Goal: Task Accomplishment & Management: Use online tool/utility

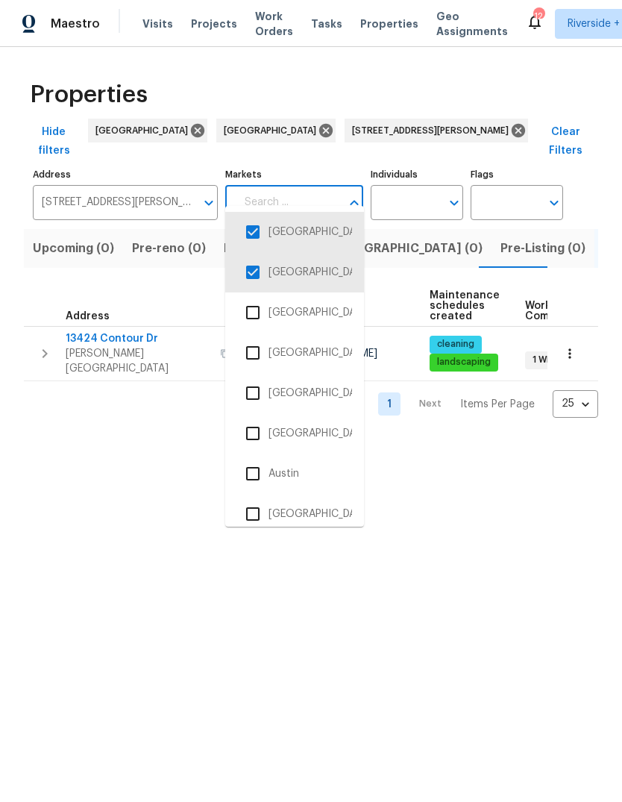
click at [269, 69] on div "Properties Hide filters Riverside Los Angeles 13424 Contour Dr Sherman Oaks CA …" at bounding box center [311, 244] width 622 height 395
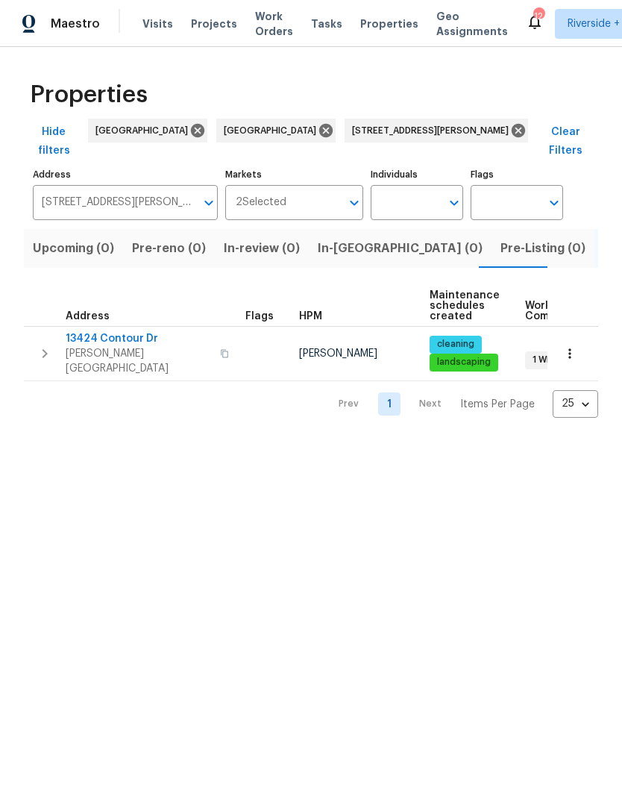
click at [342, 239] on span "In-reno (0)" at bounding box center [400, 248] width 165 height 21
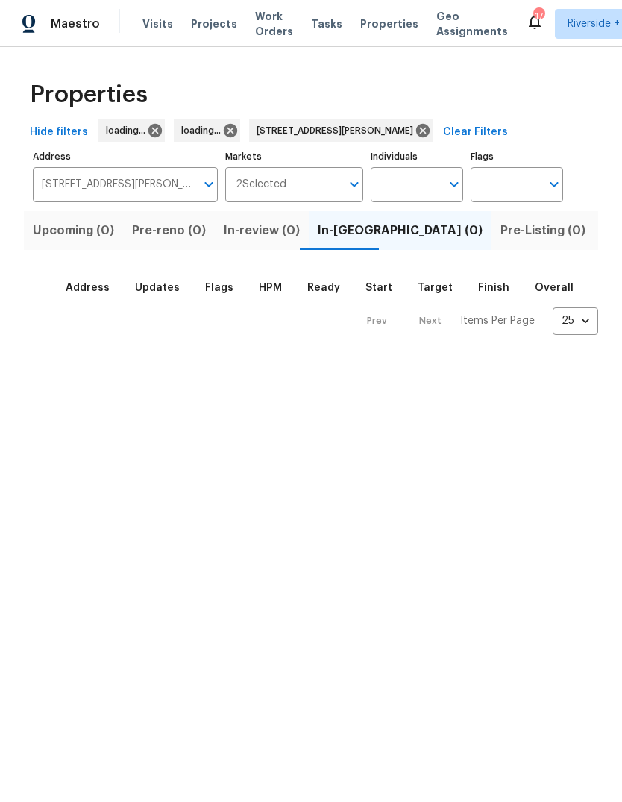
click at [212, 186] on icon "Open" at bounding box center [209, 184] width 18 height 18
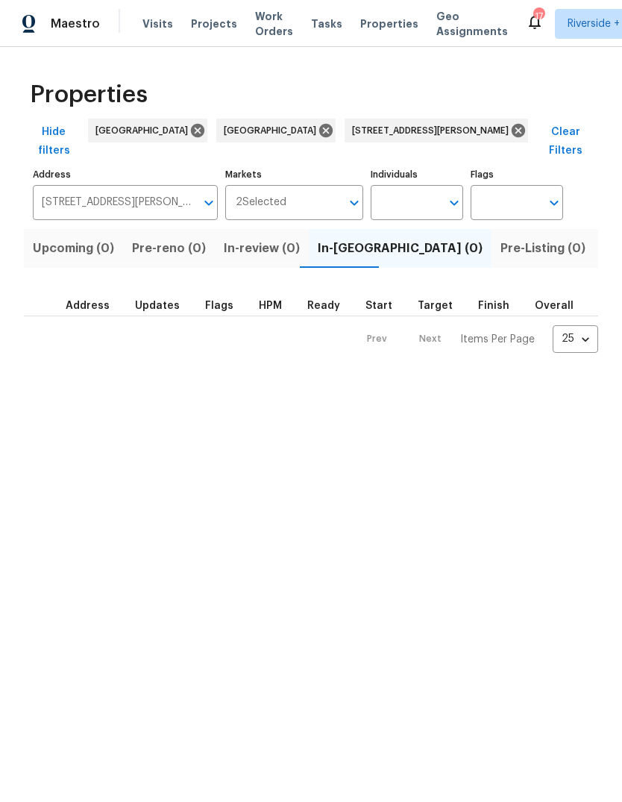
click at [121, 188] on input "13424 Contour Dr Sherman Oaks CA 91423" at bounding box center [114, 202] width 163 height 35
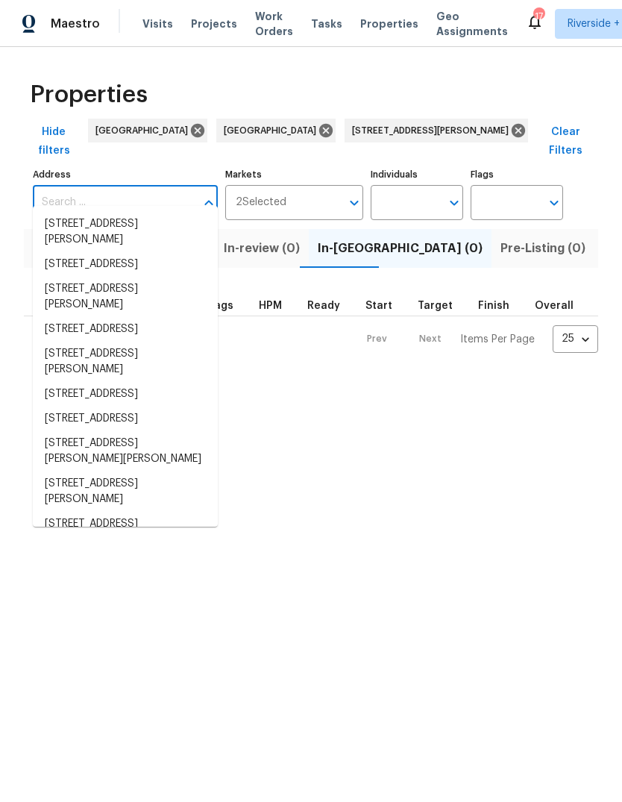
click at [533, 377] on html "Maestro Visits Projects Work Orders Tasks Properties Geo Assignments 17 Riversi…" at bounding box center [311, 188] width 622 height 377
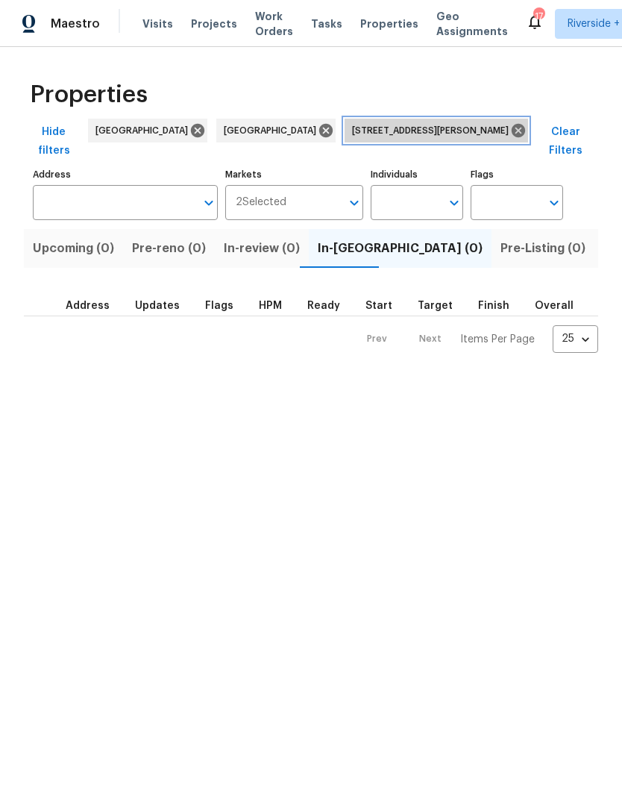
click at [510, 129] on icon at bounding box center [518, 130] width 16 height 16
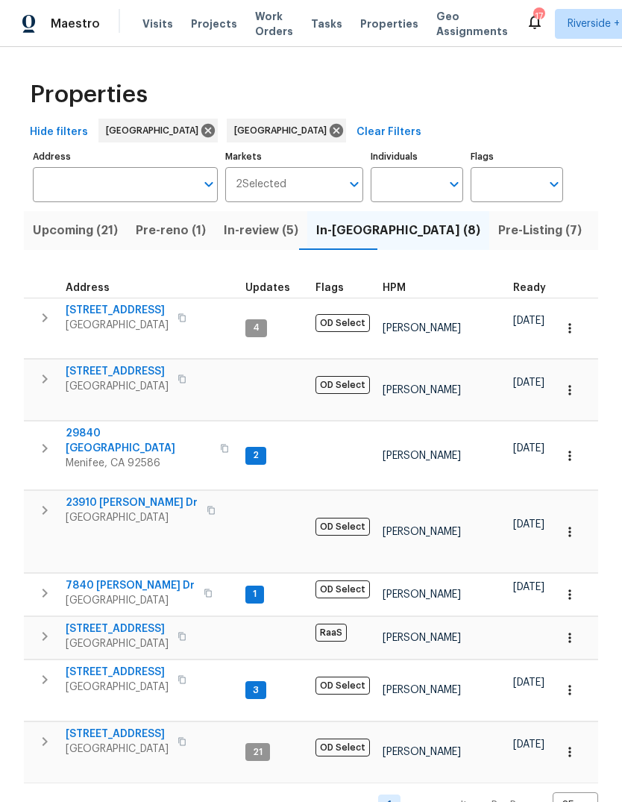
scroll to position [12, 0]
click at [101, 741] on span "Pasadena, CA 91107" at bounding box center [117, 748] width 103 height 15
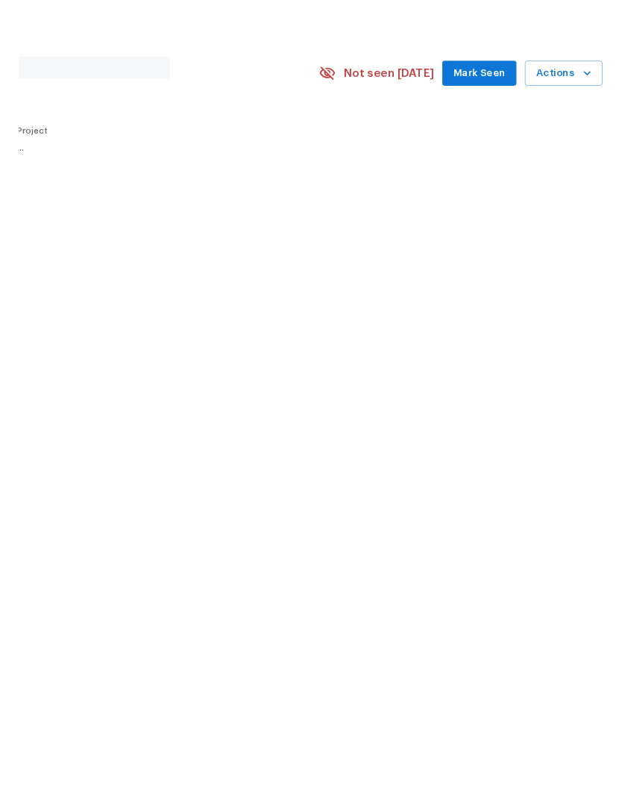
scroll to position [0, 221]
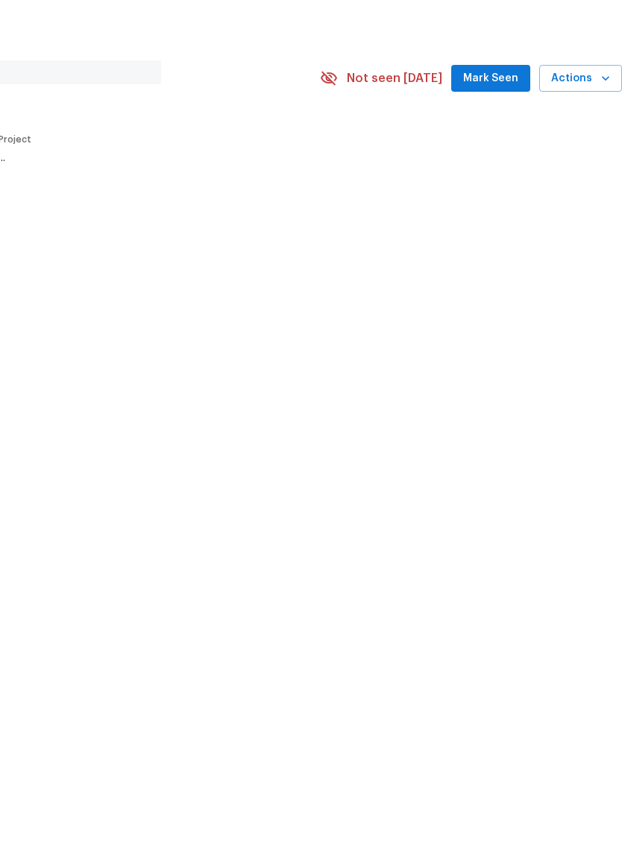
click at [575, 122] on span "Actions" at bounding box center [580, 131] width 59 height 19
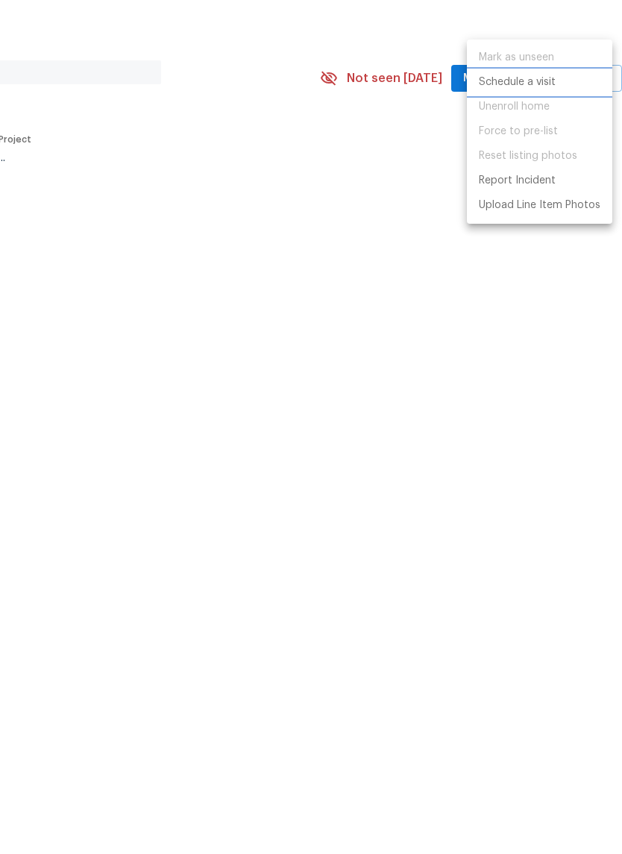
click at [524, 127] on p "Schedule a visit" at bounding box center [517, 135] width 77 height 16
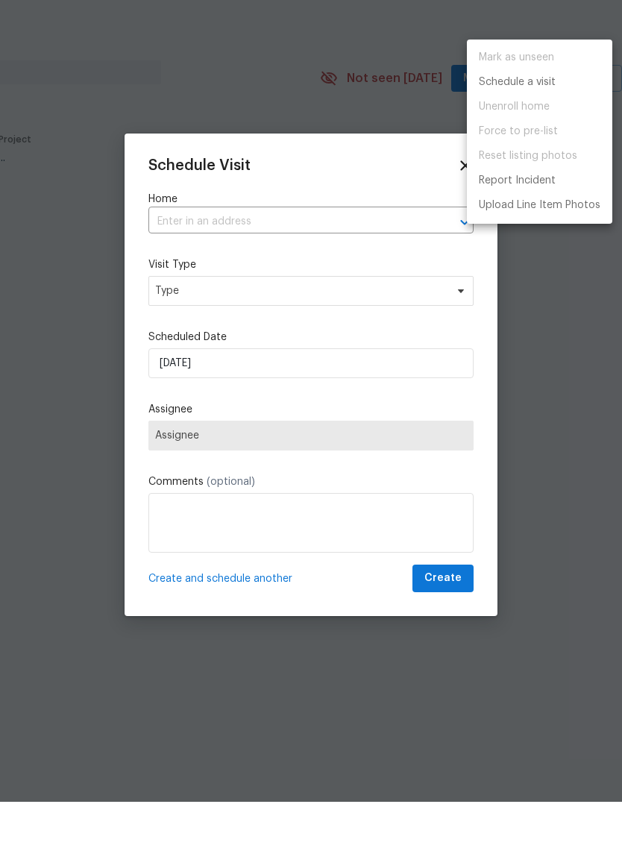
click at [369, 288] on div at bounding box center [311, 427] width 622 height 854
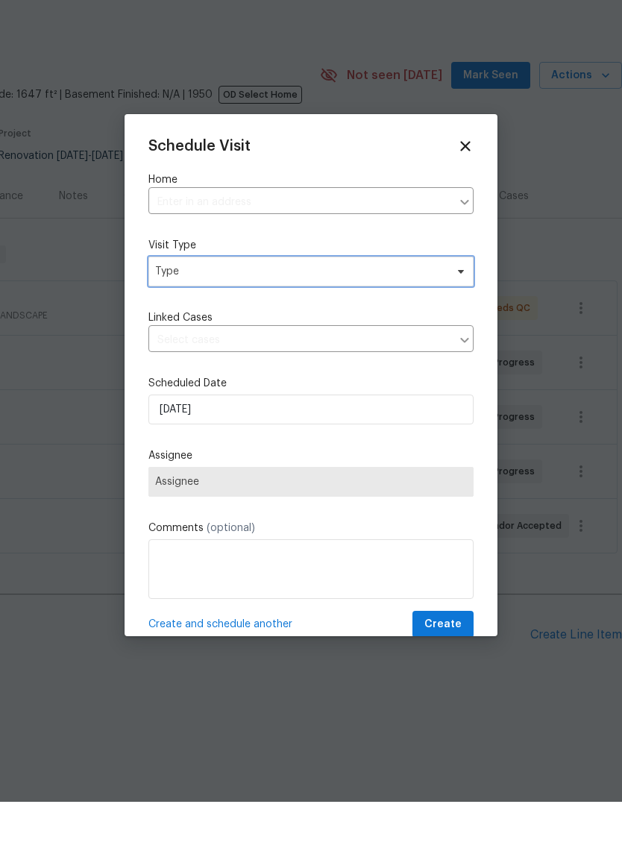
click at [363, 309] on span "Type" at bounding box center [310, 324] width 325 height 30
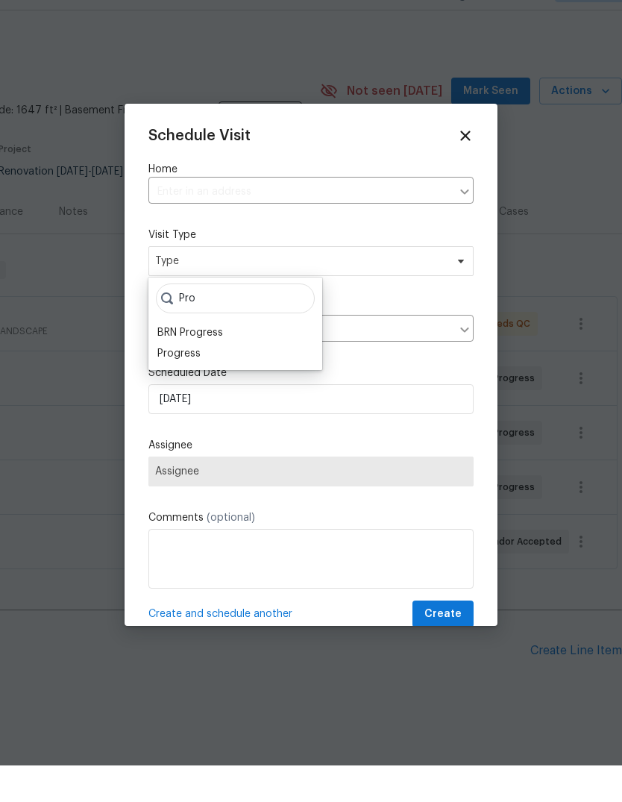
type input "Pro"
click at [183, 383] on div "Progress" at bounding box center [178, 390] width 43 height 15
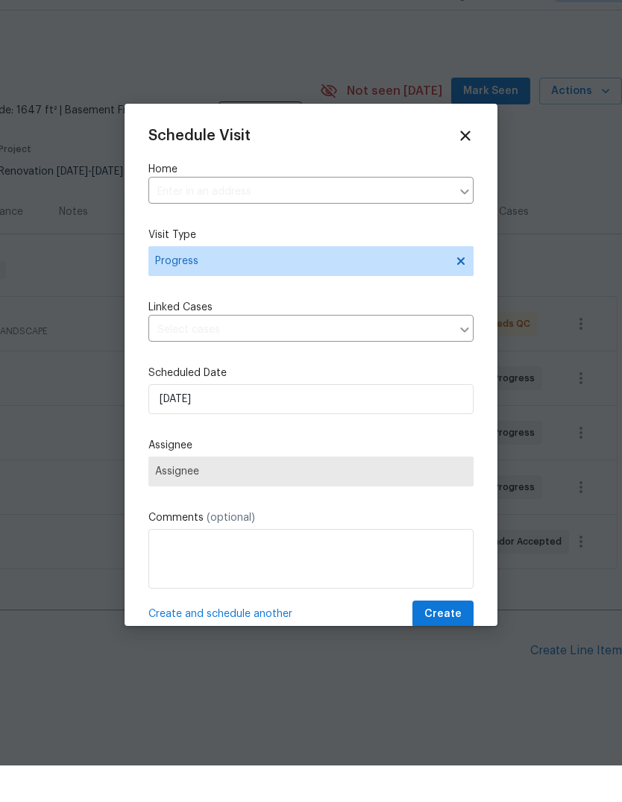
scroll to position [37, 0]
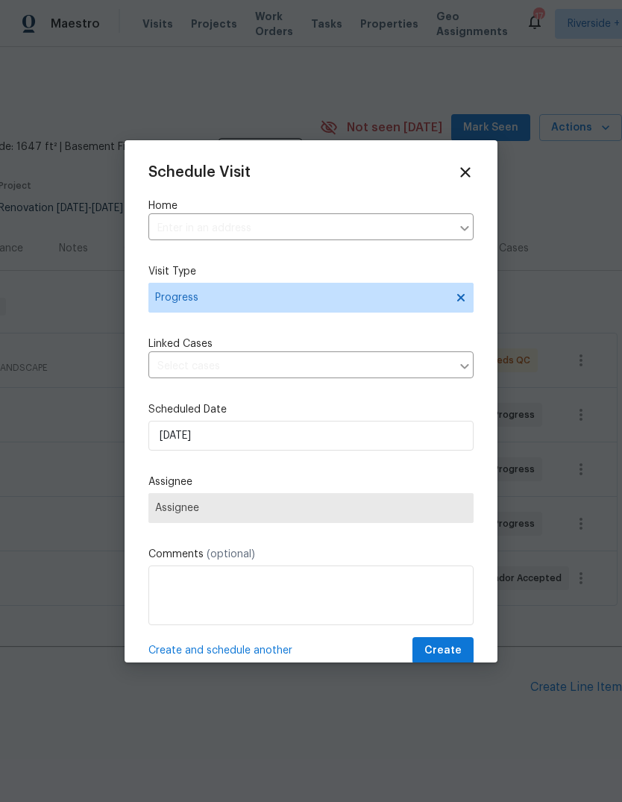
click at [179, 506] on span "Assignee" at bounding box center [311, 508] width 312 height 12
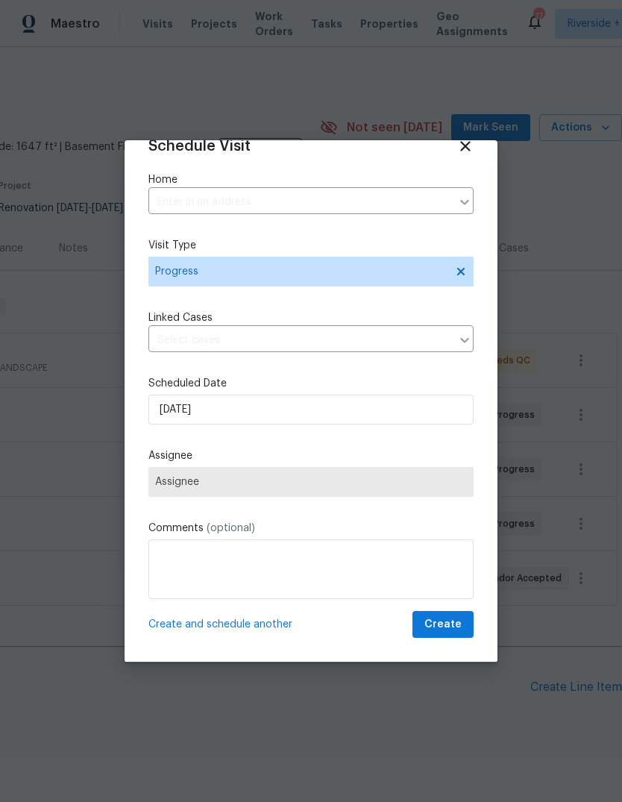
scroll to position [28, 0]
click at [204, 494] on span "Assignee" at bounding box center [310, 482] width 325 height 30
click at [224, 415] on input "[DATE]" at bounding box center [310, 410] width 325 height 30
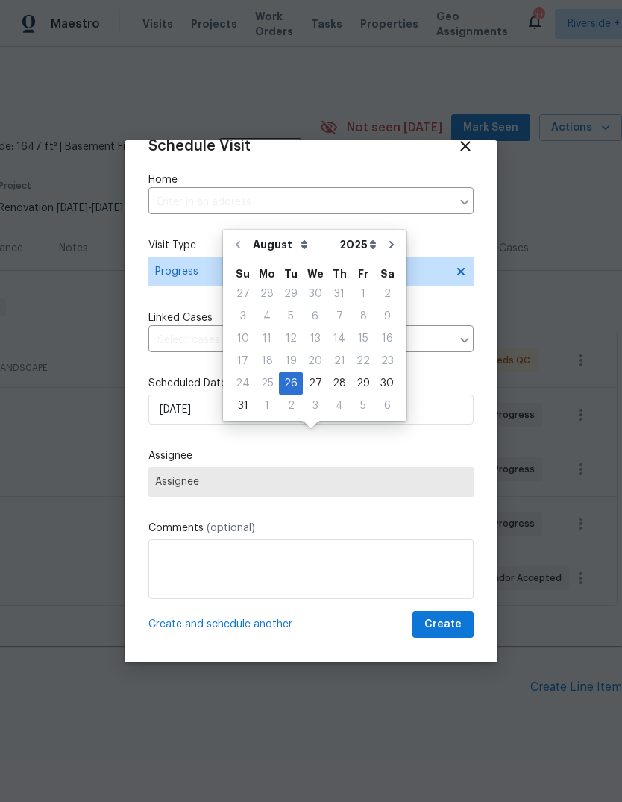
click at [186, 480] on span "Assignee" at bounding box center [311, 482] width 312 height 12
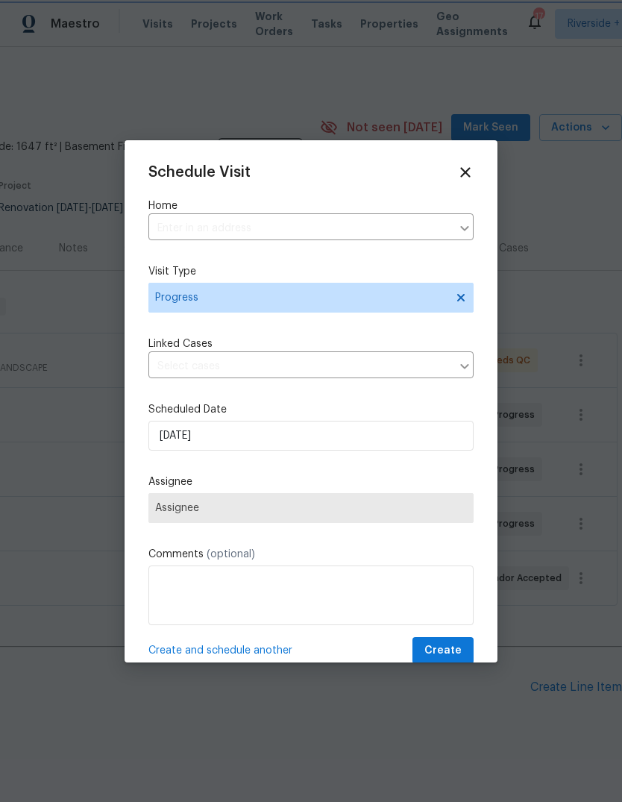
scroll to position [0, 0]
click at [462, 223] on div at bounding box center [463, 228] width 19 height 21
click at [469, 230] on div at bounding box center [463, 228] width 19 height 21
click at [468, 177] on icon at bounding box center [465, 172] width 16 height 16
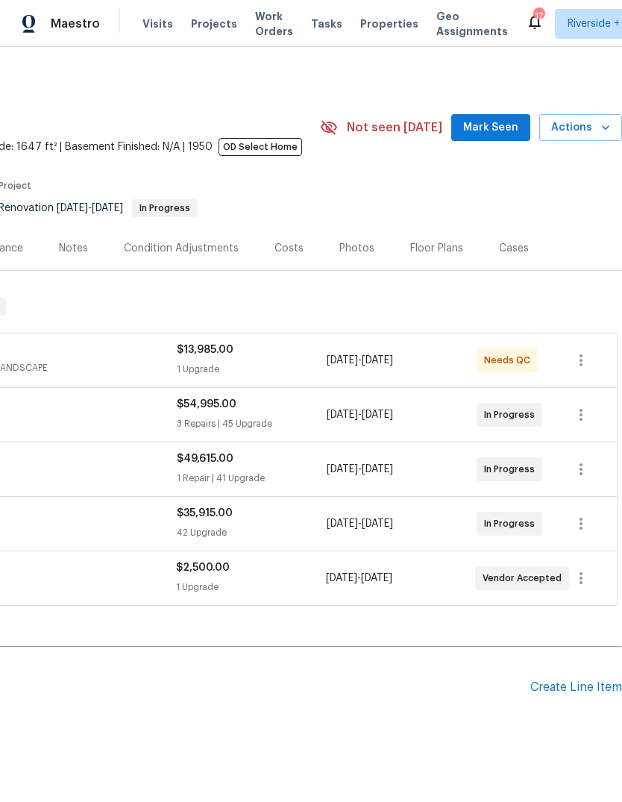
click at [574, 128] on span "Actions" at bounding box center [580, 128] width 59 height 19
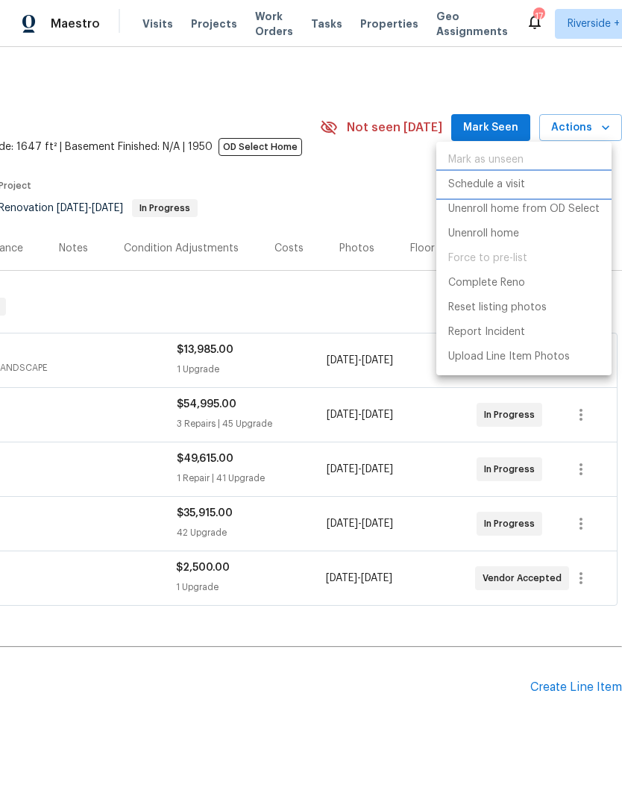
click at [503, 186] on p "Schedule a visit" at bounding box center [486, 185] width 77 height 16
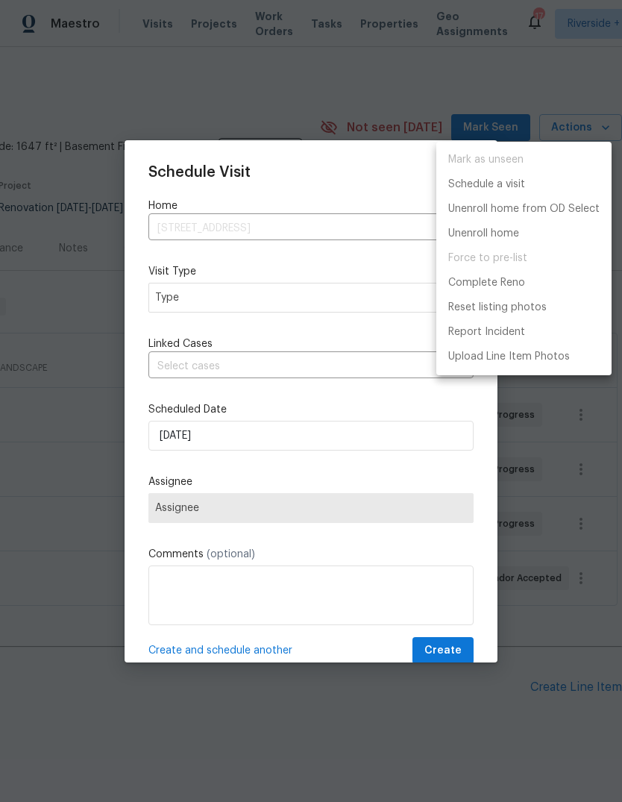
click at [204, 164] on div at bounding box center [311, 401] width 622 height 802
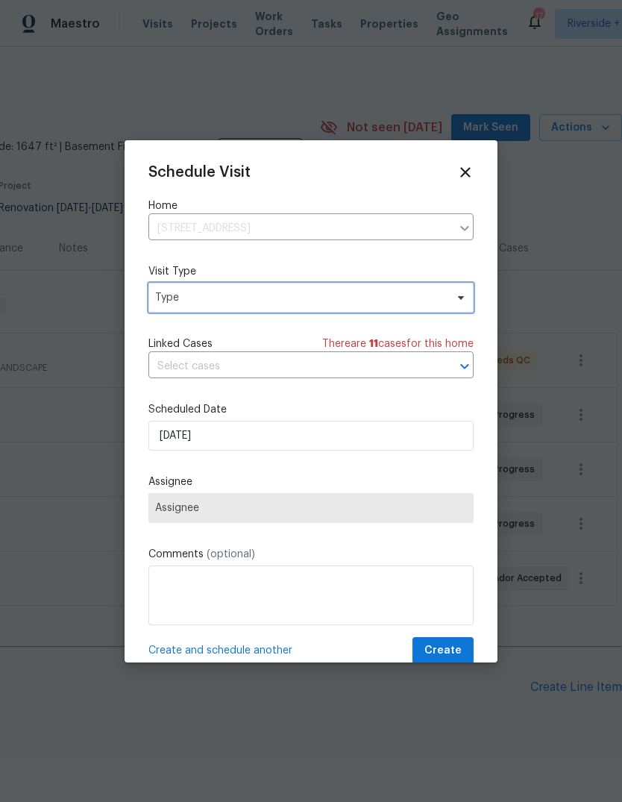
click at [188, 298] on span "Type" at bounding box center [300, 297] width 290 height 15
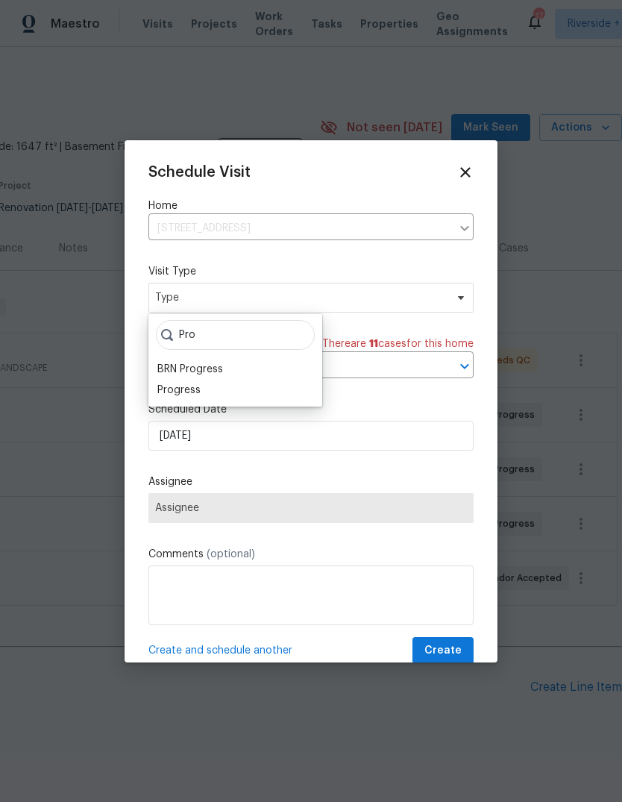
type input "Pro"
click at [186, 396] on div "Progress" at bounding box center [178, 390] width 43 height 15
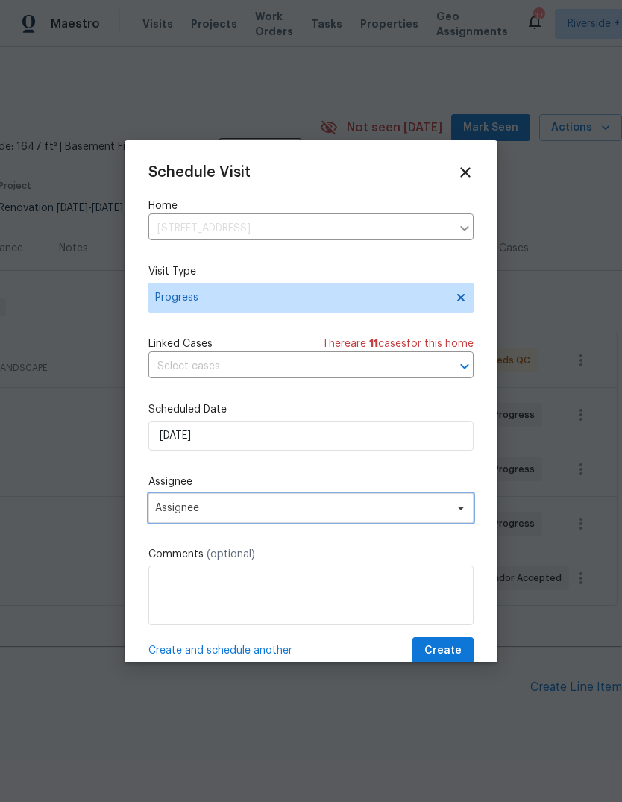
click at [186, 518] on span "Assignee" at bounding box center [310, 508] width 325 height 30
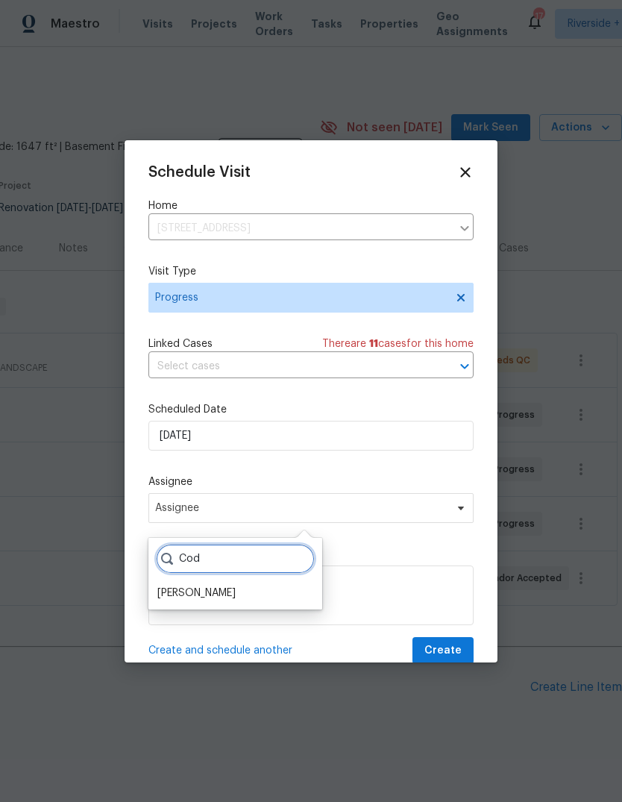
type input "Cod"
click at [192, 595] on div "[PERSON_NAME]" at bounding box center [196, 592] width 78 height 15
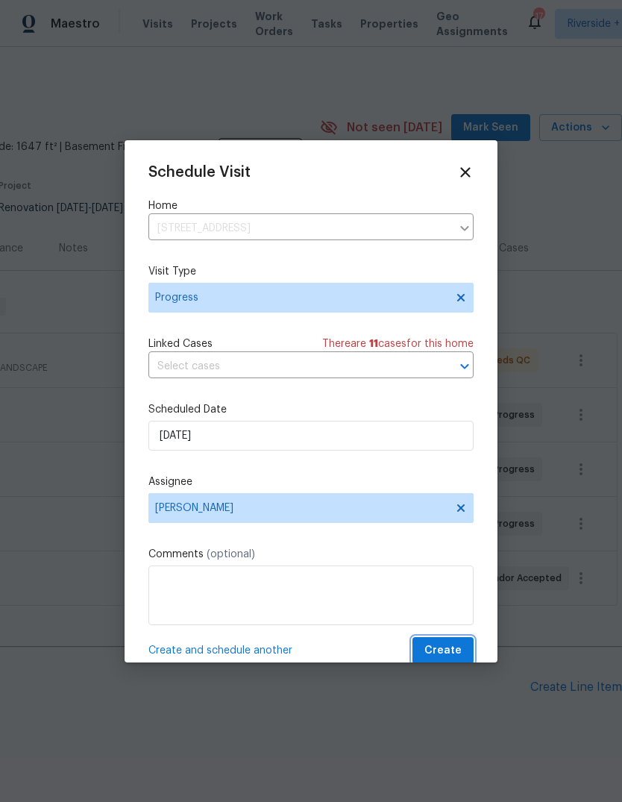
click at [456, 649] on span "Create" at bounding box center [442, 650] width 37 height 19
